Goal: Find specific page/section: Find specific page/section

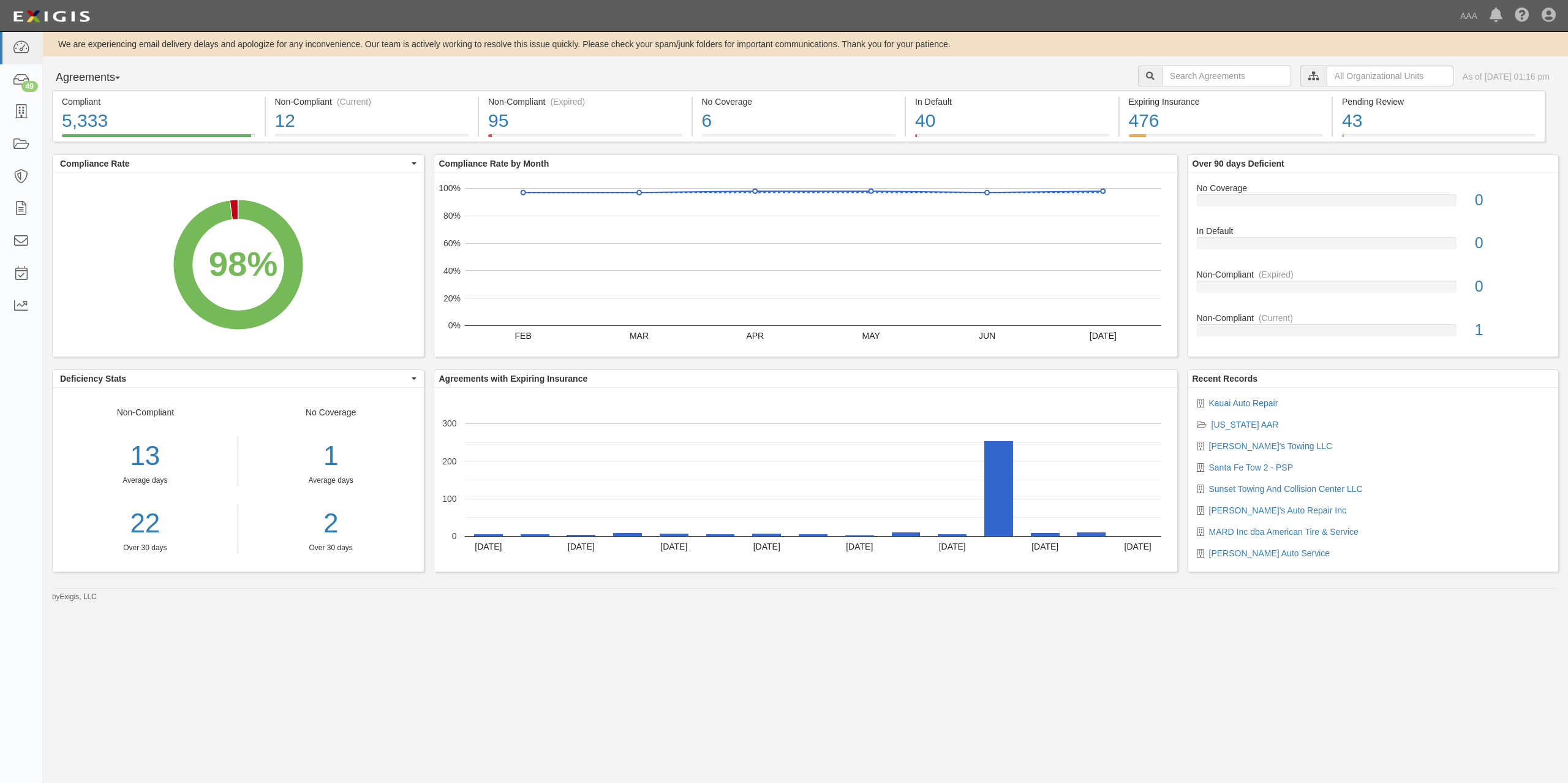
drag, startPoint x: 405, startPoint y: 70, endPoint x: 597, endPoint y: 5, distance: 202.7
click at [405, 70] on div "Agreements Parties Agreements Coverages AAA East Central Automotive Services Em…" at bounding box center [805, 78] width 1525 height 25
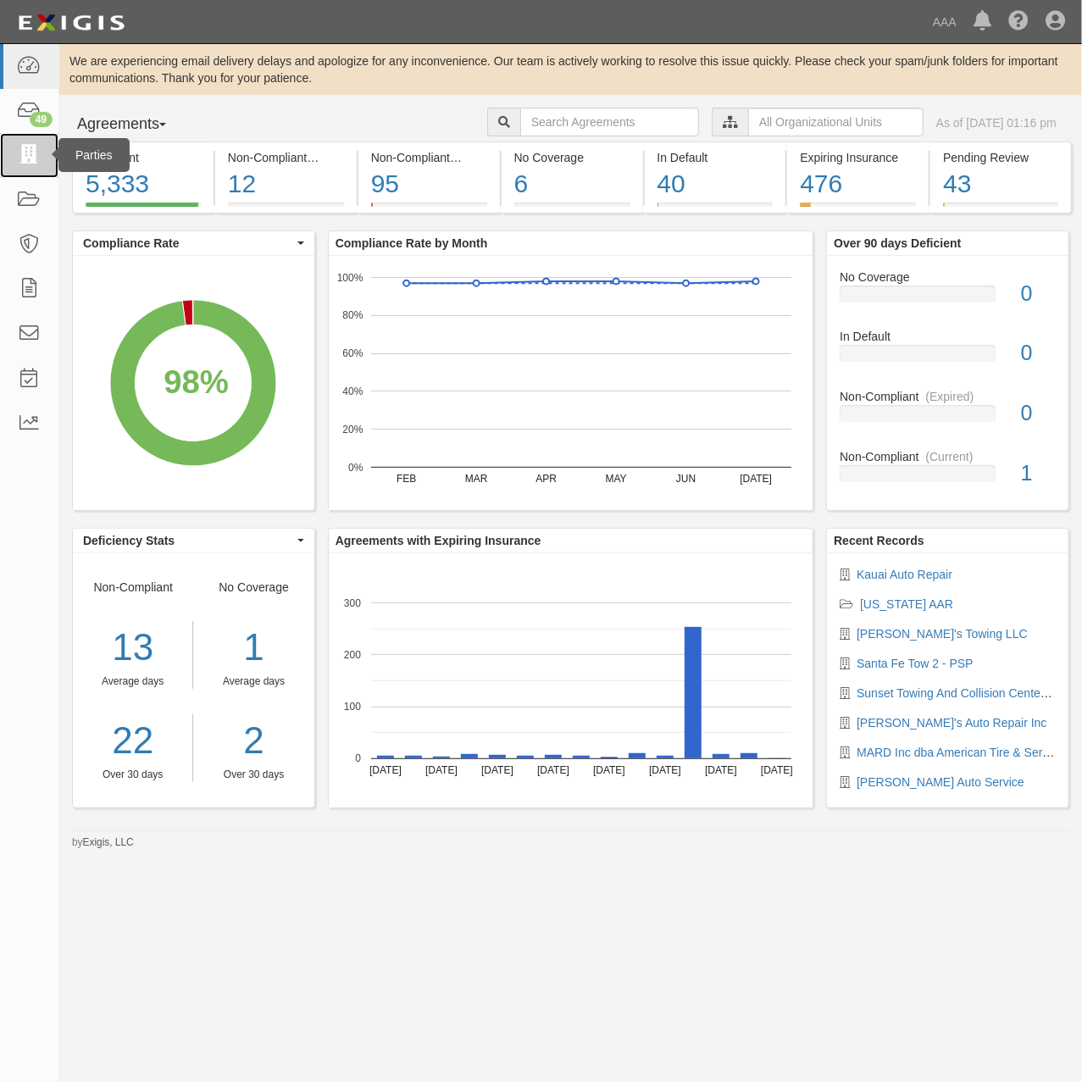
click at [15, 161] on link at bounding box center [29, 155] width 58 height 45
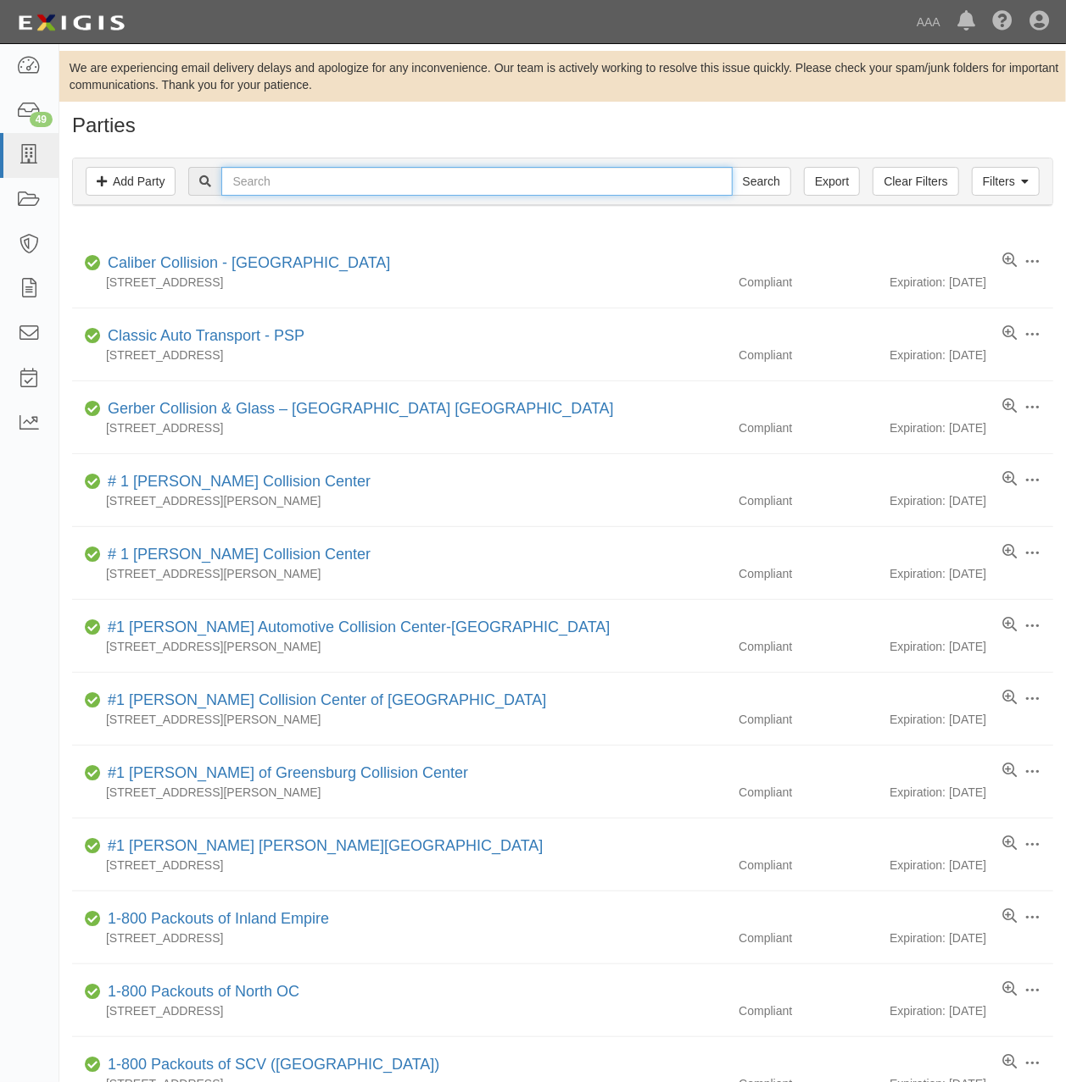
click at [400, 183] on input "text" at bounding box center [476, 181] width 510 height 29
type input "aguirre auto"
click at [732, 167] on input "Search" at bounding box center [761, 181] width 59 height 29
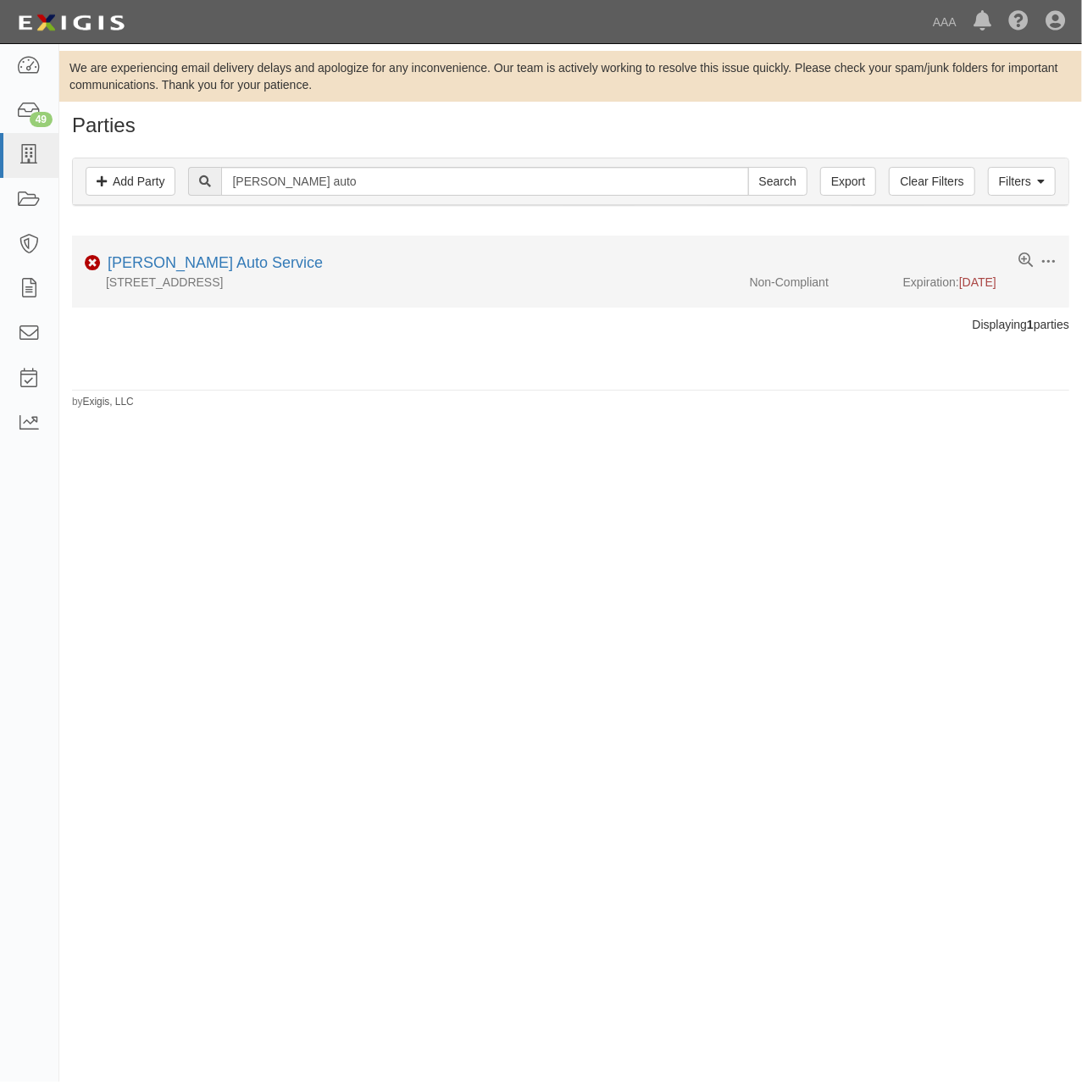
click at [188, 253] on li "Edit Log activity Add task Send message Archive Non-Compliant Aguirre Auto Serv…" at bounding box center [571, 272] width 998 height 72
click at [193, 269] on link "[PERSON_NAME] Auto Service" at bounding box center [215, 262] width 215 height 17
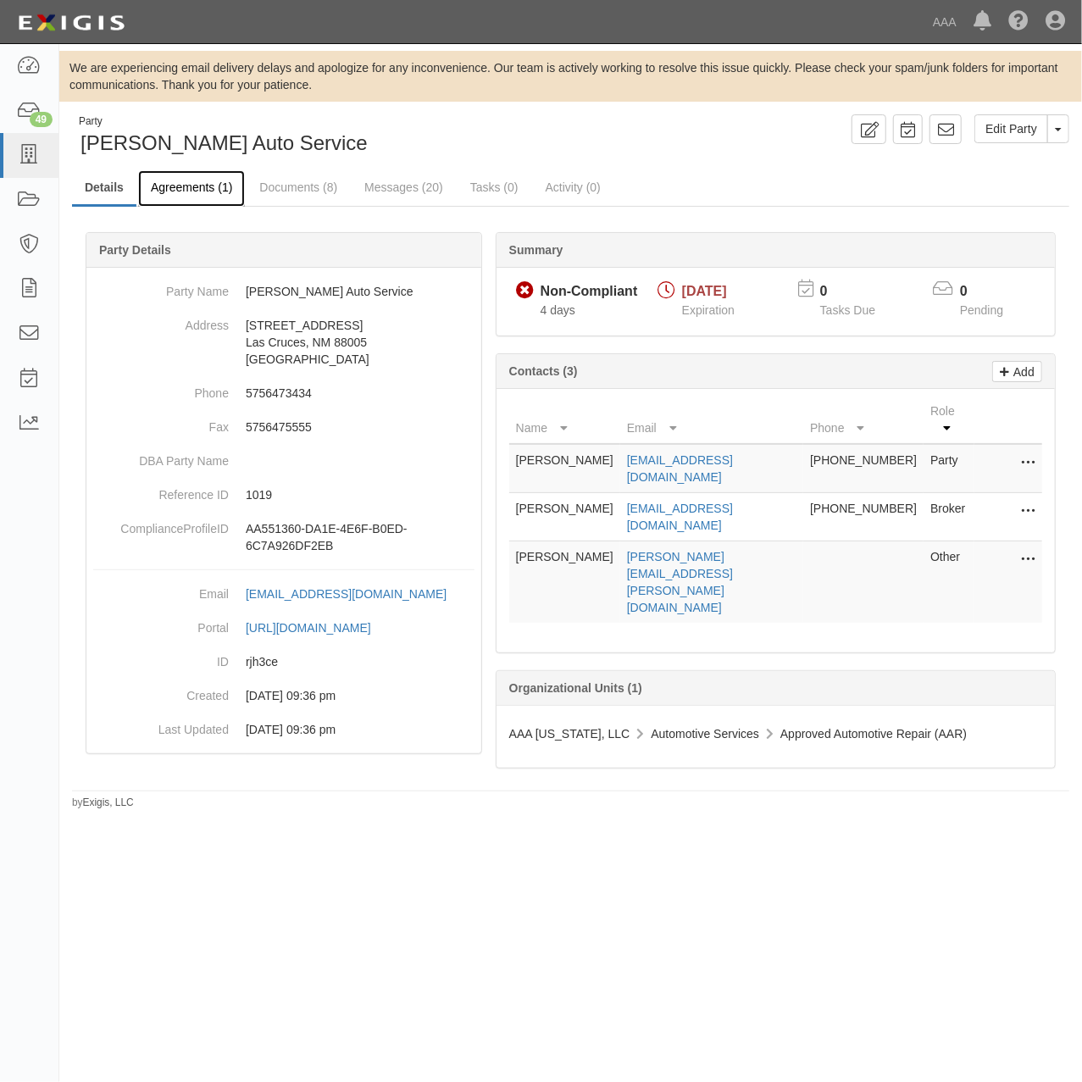
click at [185, 184] on link "Agreements (1)" at bounding box center [191, 188] width 107 height 36
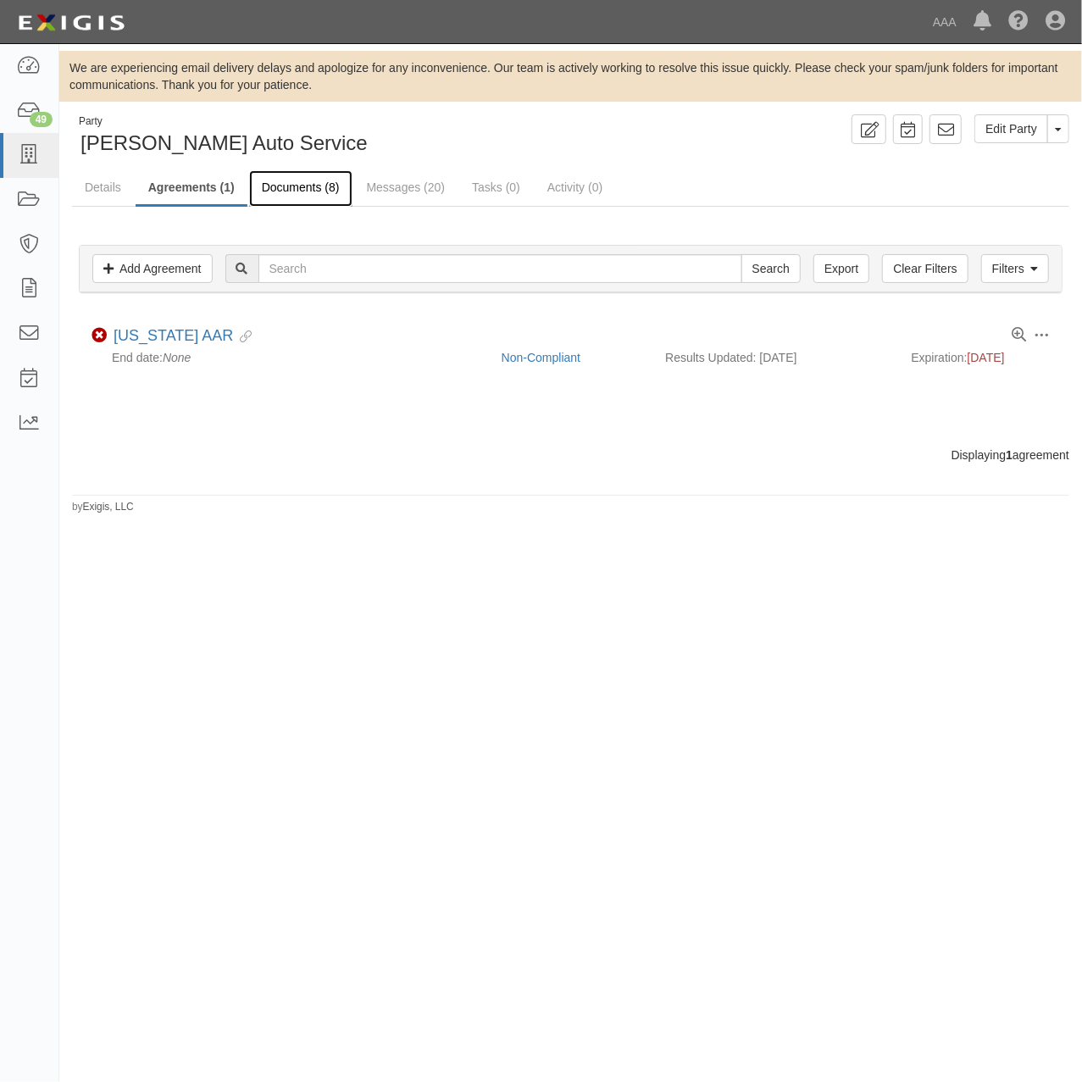
click at [312, 195] on link "Documents (8)" at bounding box center [300, 188] width 103 height 36
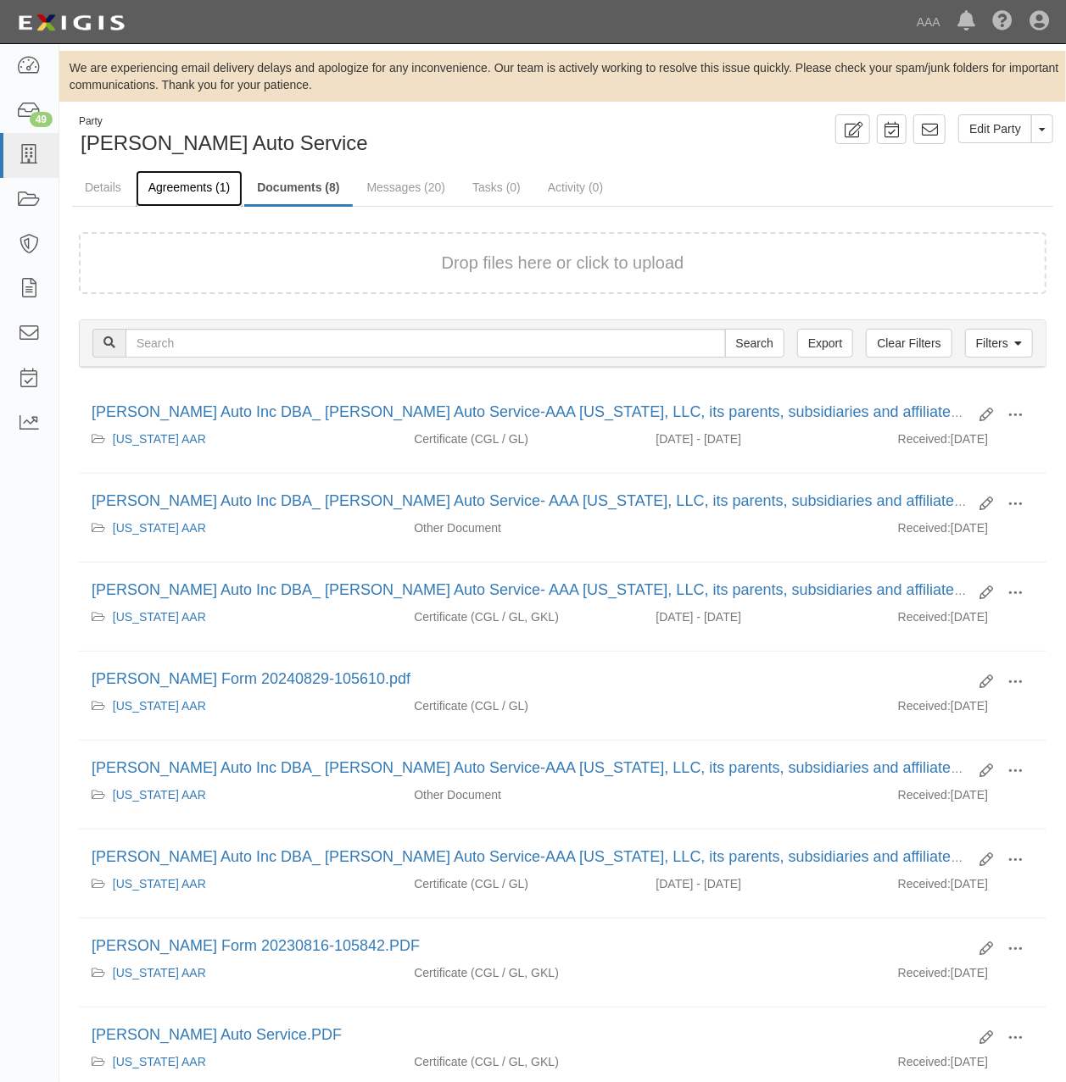
click at [204, 187] on link "Agreements (1)" at bounding box center [189, 188] width 107 height 36
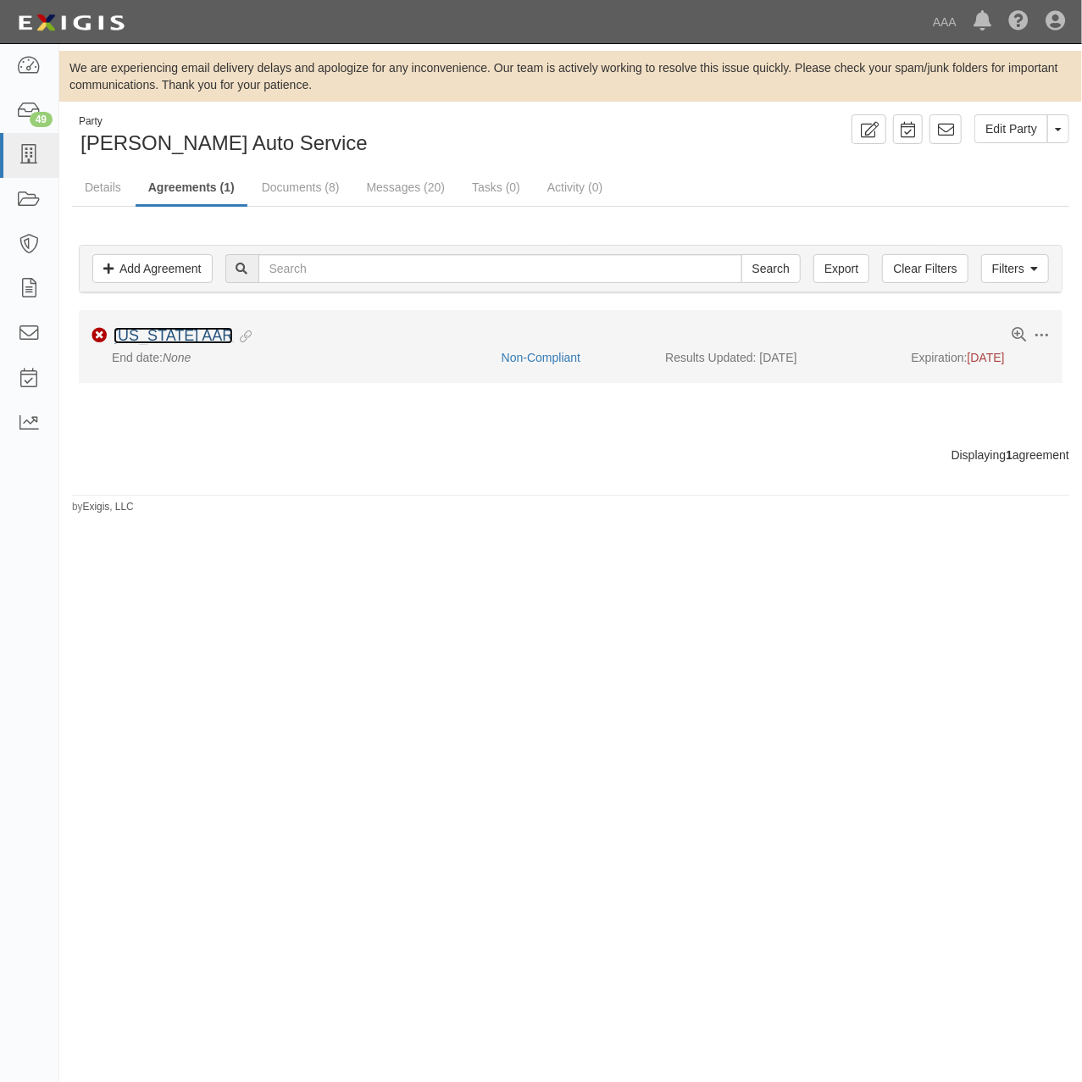
click at [181, 336] on link "[US_STATE] AAR" at bounding box center [174, 335] width 120 height 17
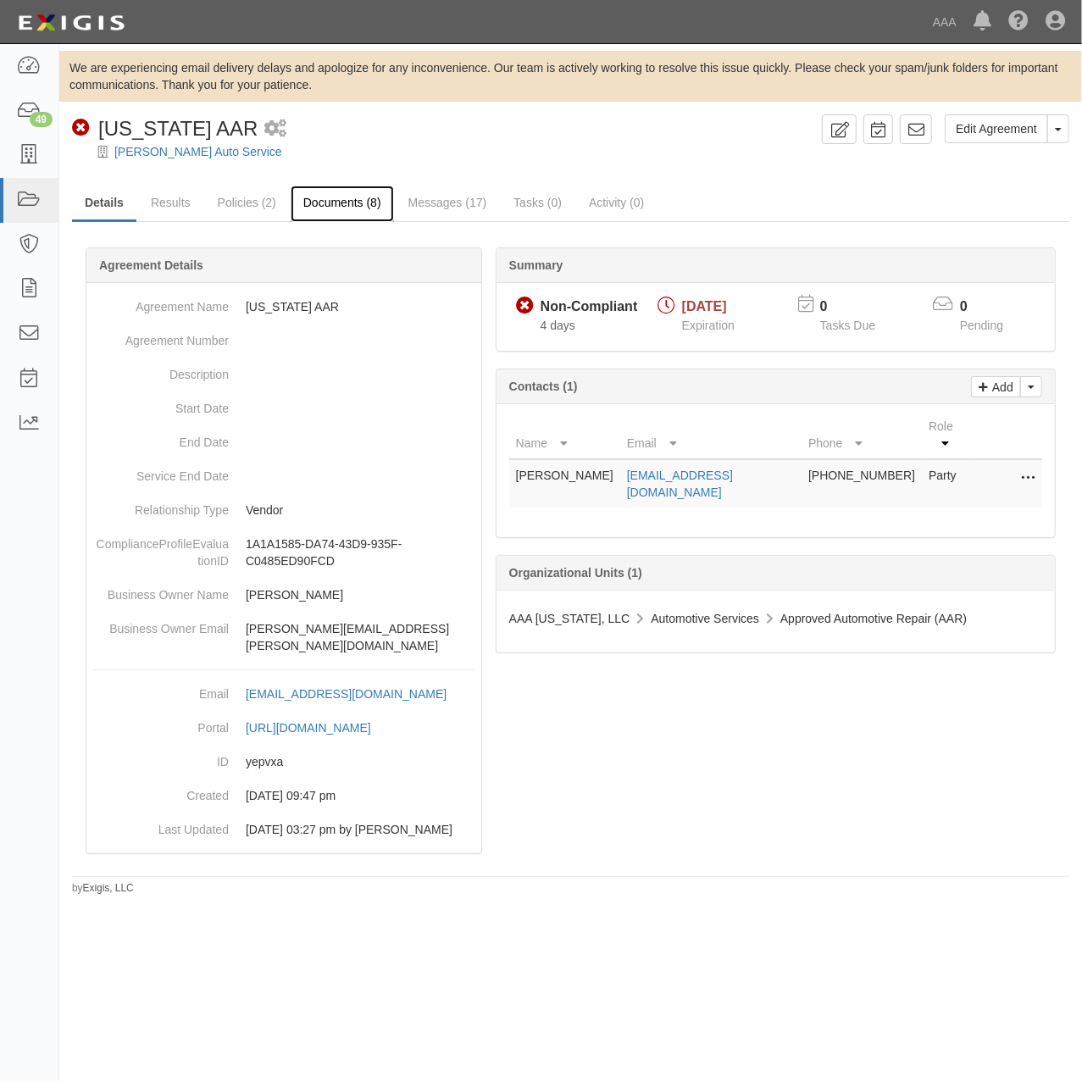
click at [349, 205] on link "Documents (8)" at bounding box center [342, 204] width 103 height 36
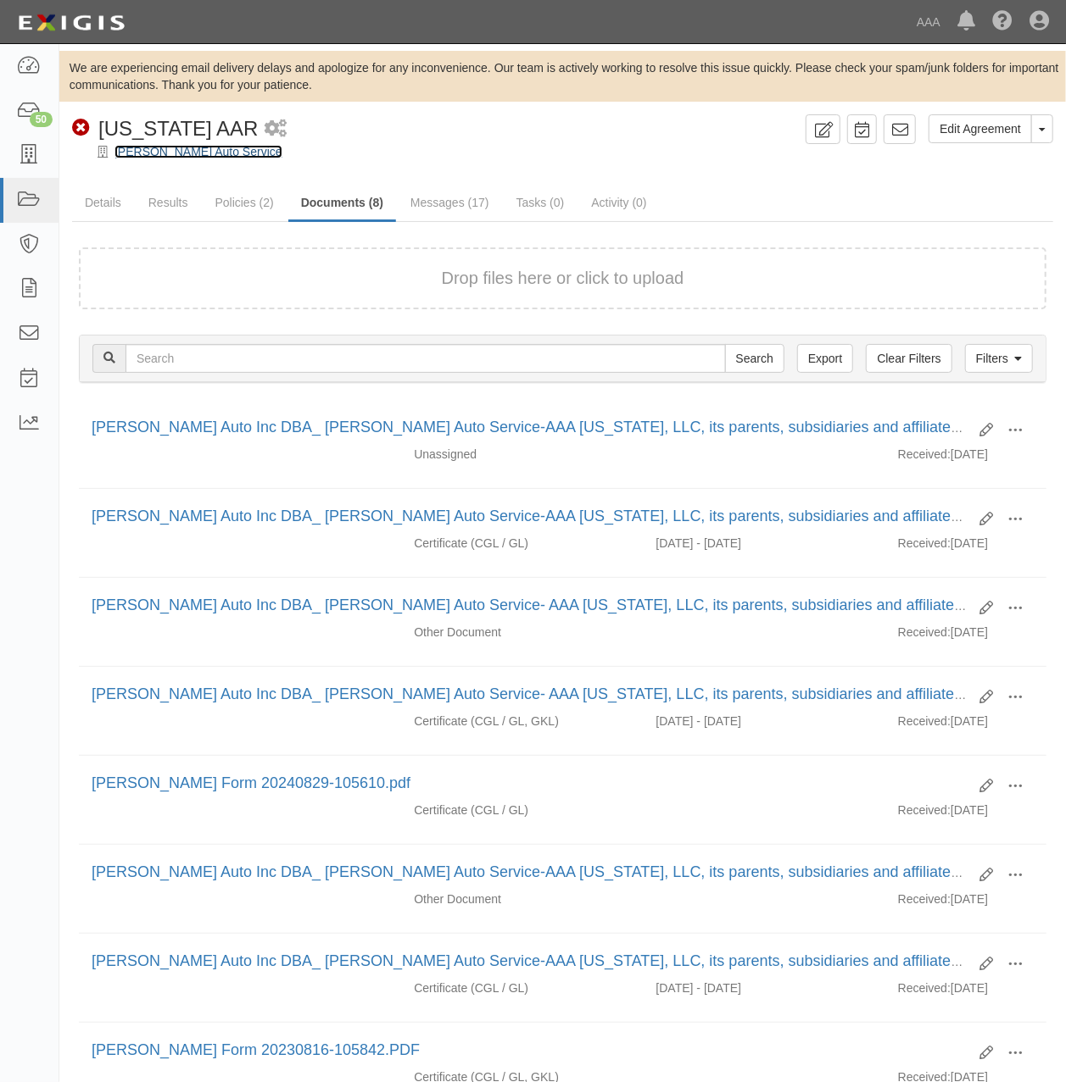
click at [141, 151] on link "[PERSON_NAME] Auto Service" at bounding box center [198, 152] width 168 height 14
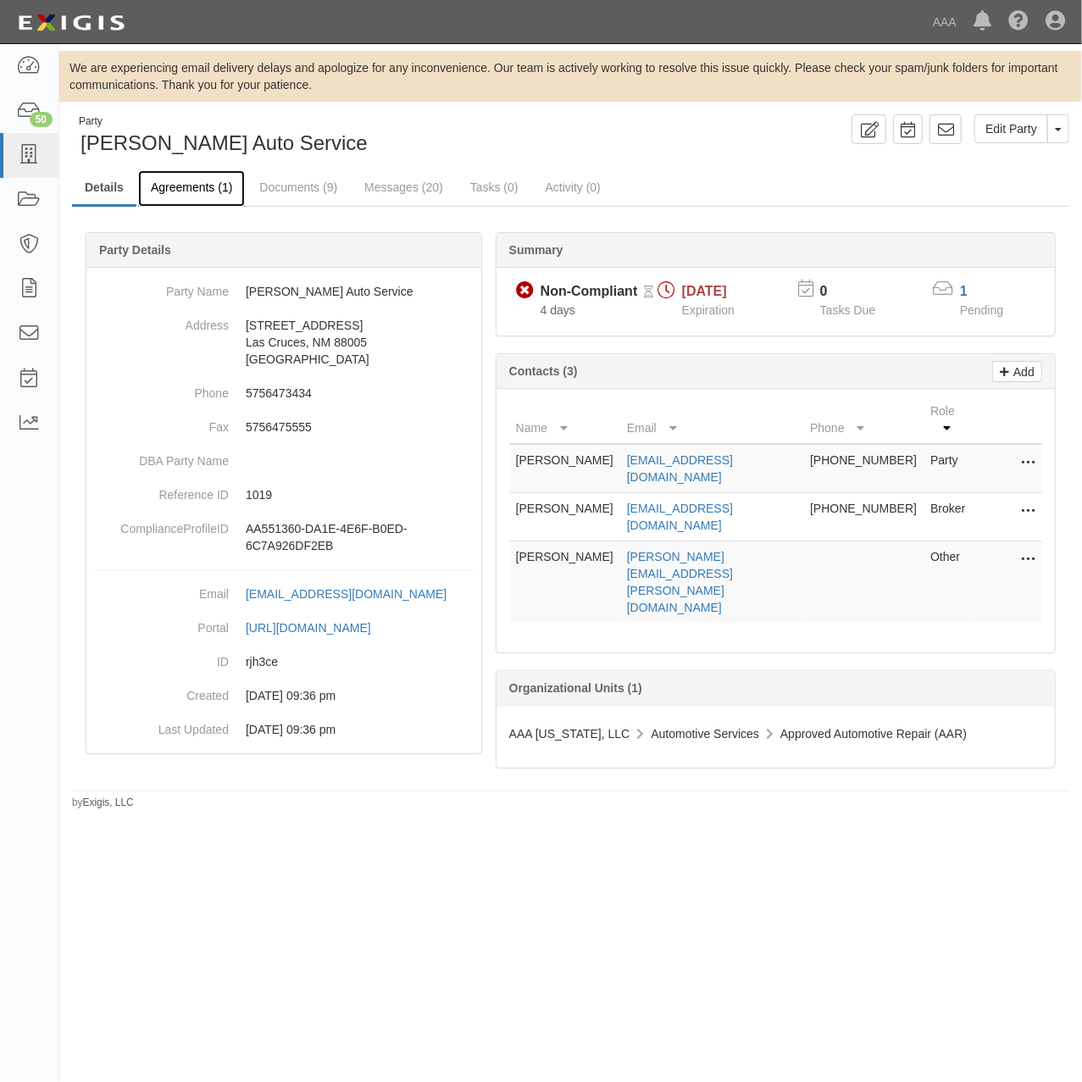
click at [198, 187] on link "Agreements (1)" at bounding box center [191, 188] width 107 height 36
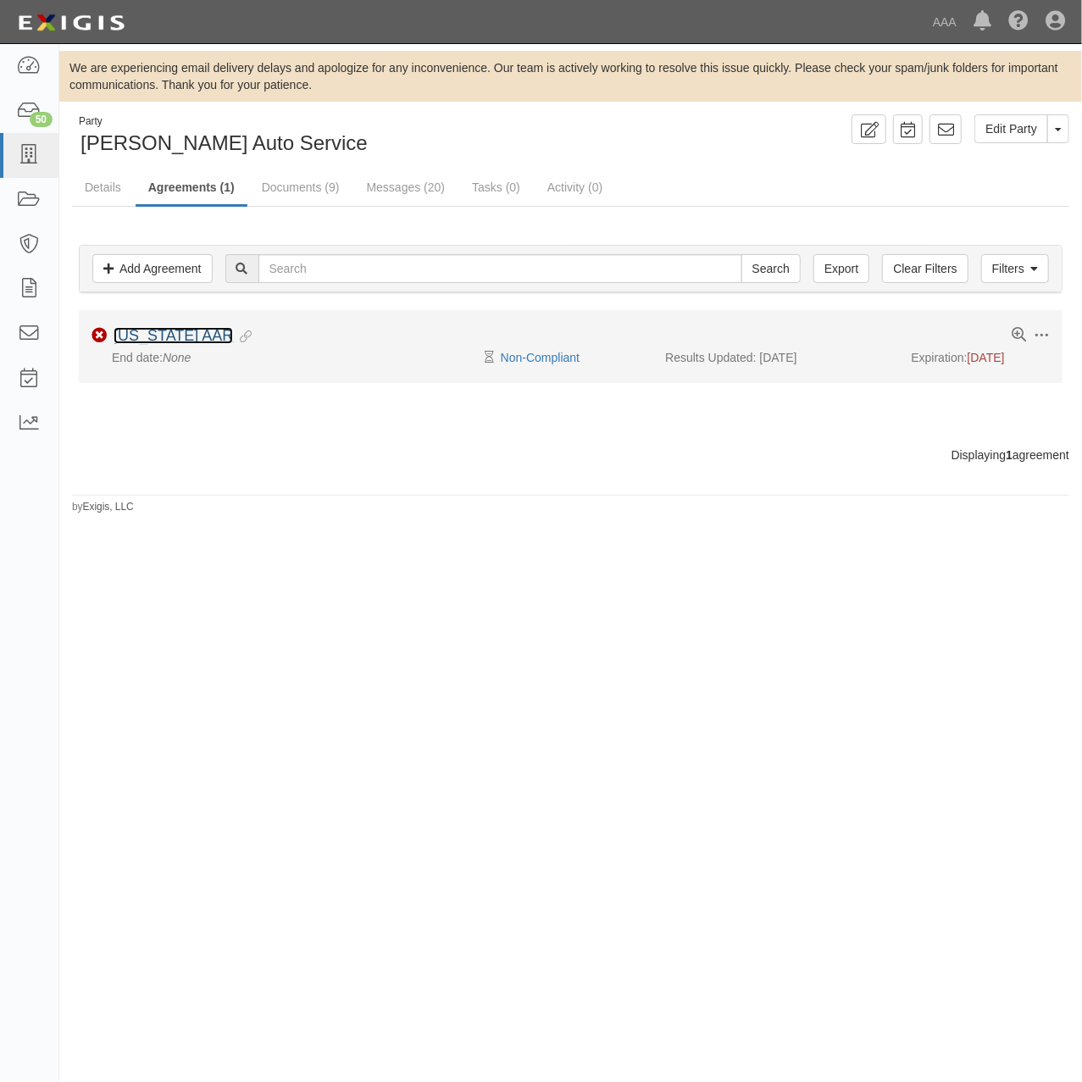
click at [198, 337] on link "[US_STATE] AAR" at bounding box center [174, 335] width 120 height 17
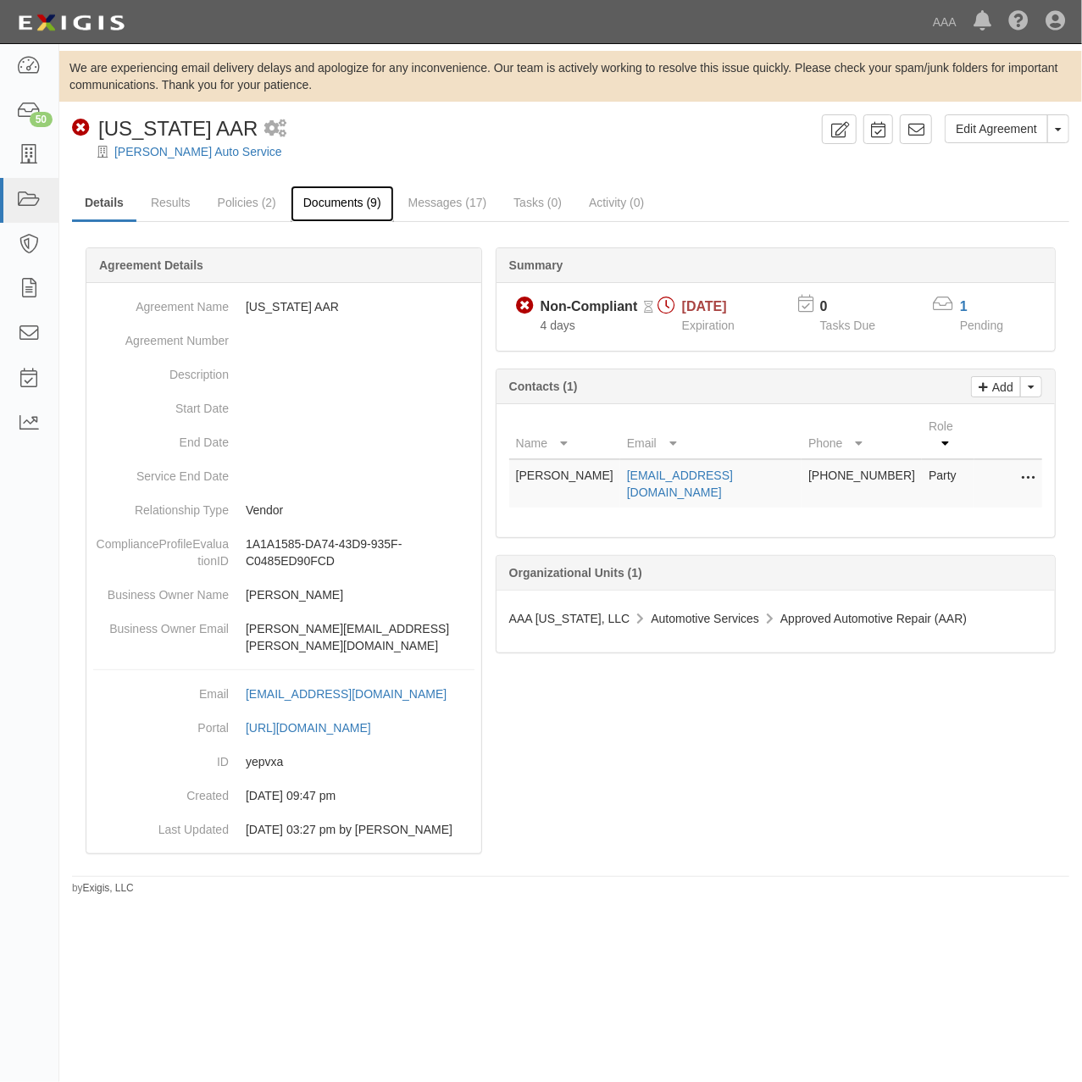
click at [319, 200] on link "Documents (9)" at bounding box center [342, 204] width 103 height 36
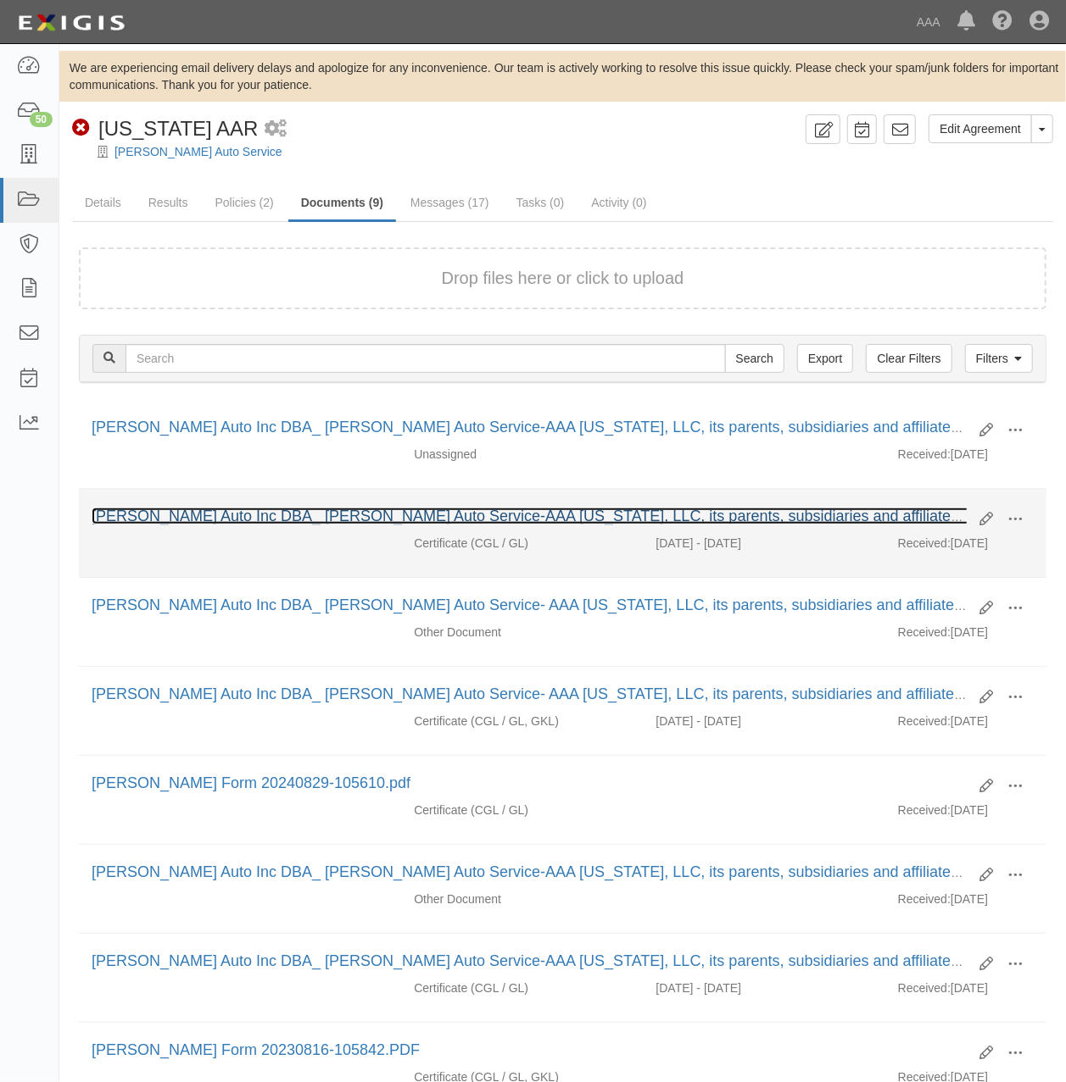
click at [687, 520] on link "[PERSON_NAME] Auto Inc DBA_ [PERSON_NAME] Auto Service-AAA [US_STATE], LLC, its…" at bounding box center [609, 516] width 1035 height 17
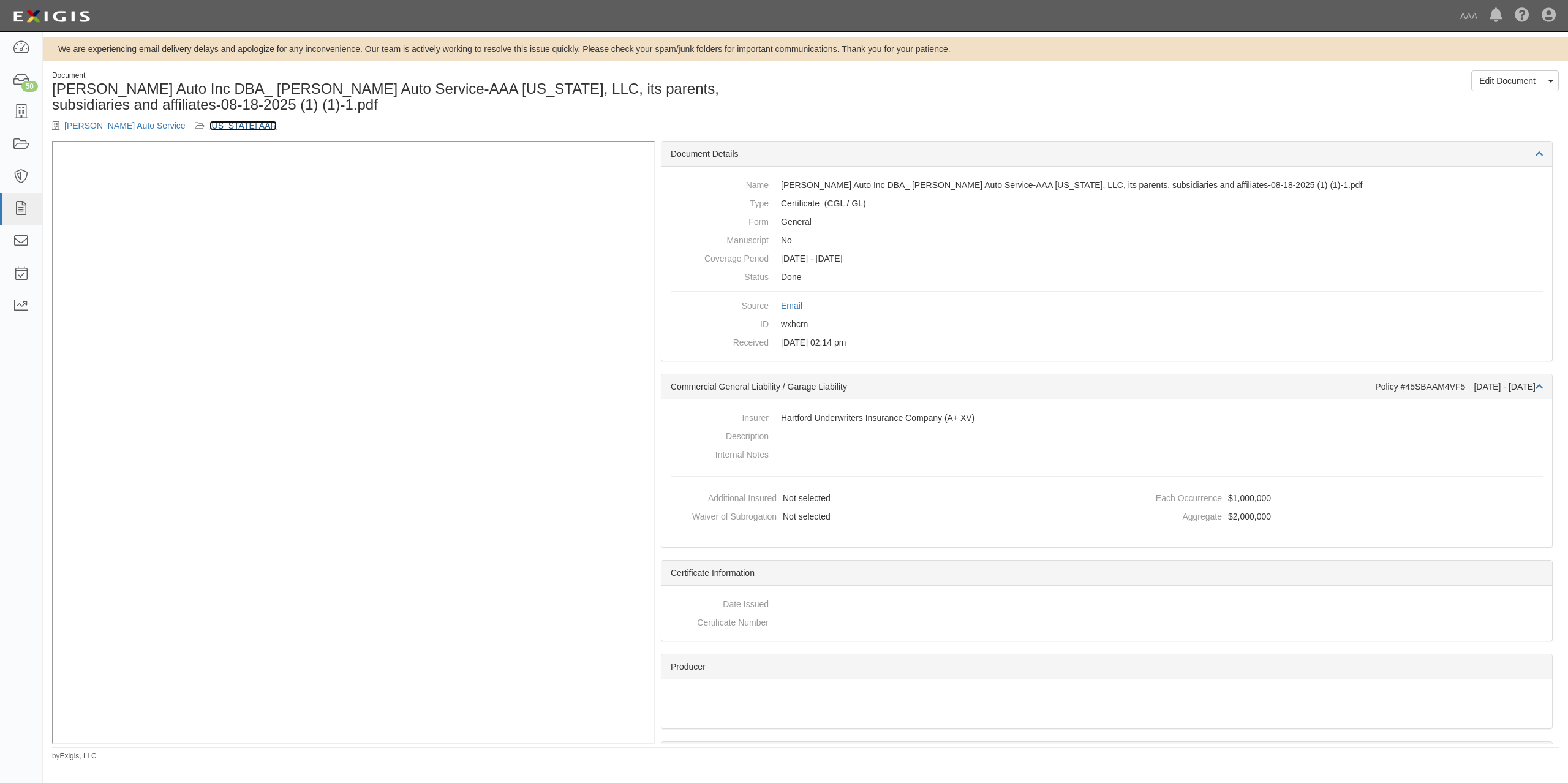
click at [210, 123] on link "[US_STATE] AAR" at bounding box center [243, 126] width 67 height 10
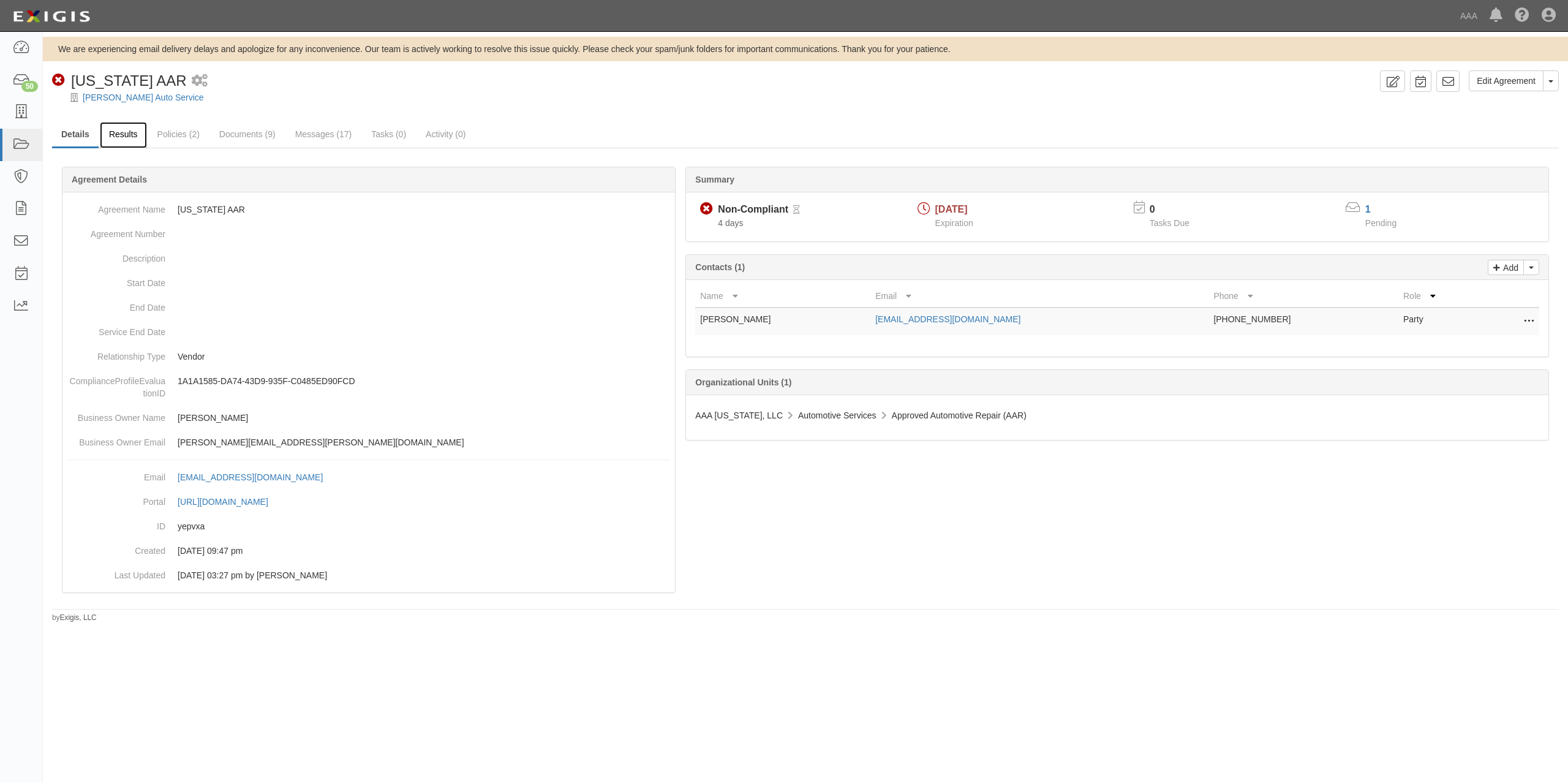
click at [123, 140] on link "Results" at bounding box center [123, 135] width 47 height 26
